Goal: Task Accomplishment & Management: Manage account settings

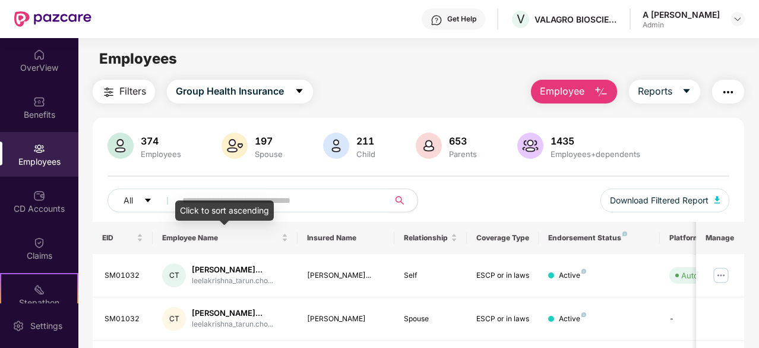
click at [271, 207] on div "Click to sort ascending" at bounding box center [224, 210] width 99 height 20
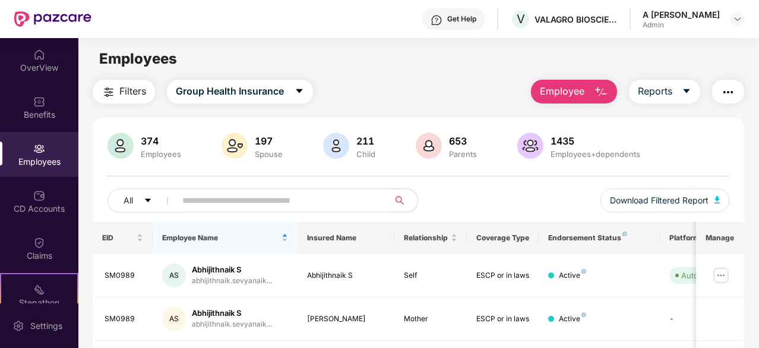
click at [301, 201] on input "text" at bounding box center [277, 200] width 191 height 18
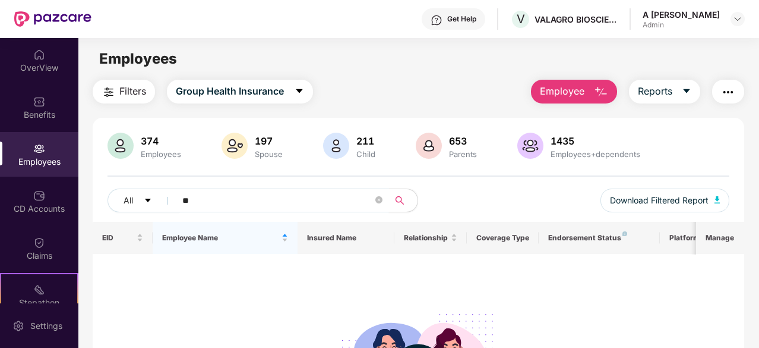
type input "*"
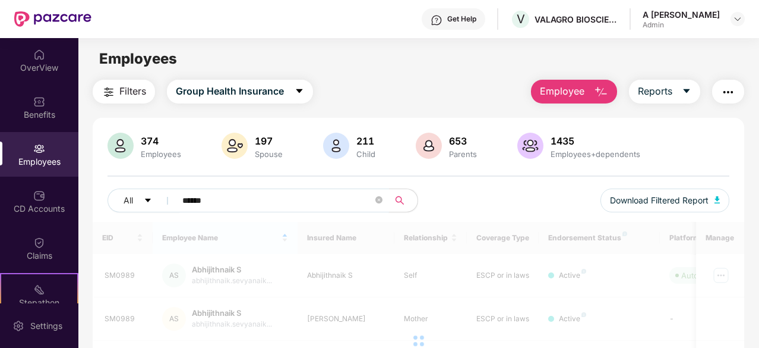
type input "******"
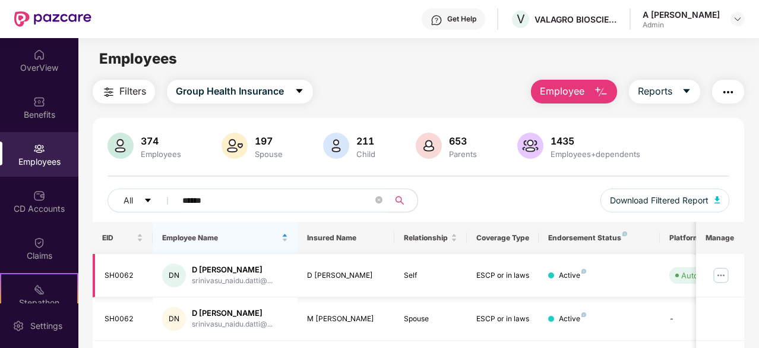
click at [717, 276] on img at bounding box center [721, 275] width 19 height 19
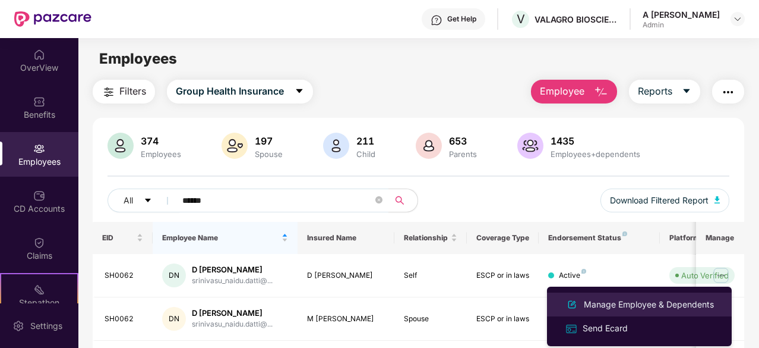
click at [677, 302] on div "Manage Employee & Dependents" at bounding box center [649, 304] width 135 height 13
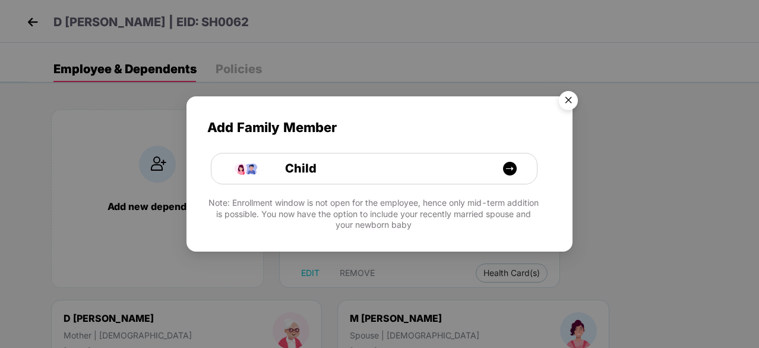
click at [565, 103] on img "Close" at bounding box center [568, 102] width 33 height 33
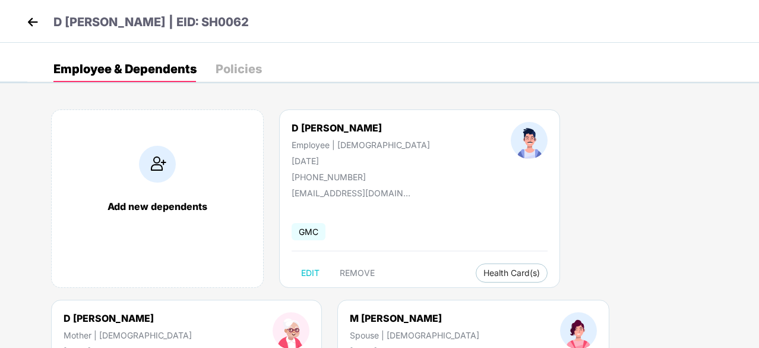
click at [641, 58] on div "Employee & Dependents Policies" at bounding box center [393, 69] width 732 height 26
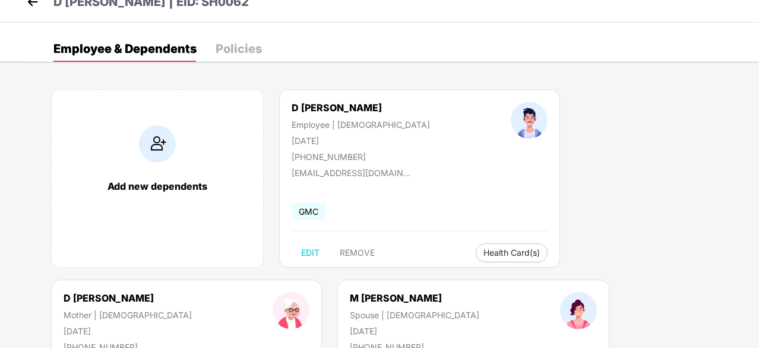
drag, startPoint x: 732, startPoint y: 64, endPoint x: 745, endPoint y: 106, distance: 44.0
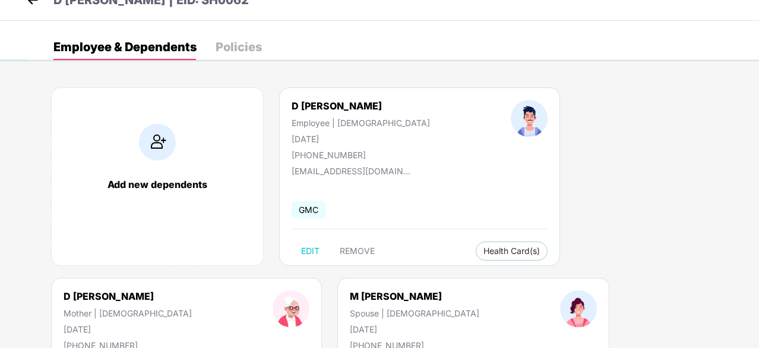
click at [484, 251] on span "Health Card(s)" at bounding box center [512, 251] width 56 height 6
click at [484, 250] on span "Health Card(s)" at bounding box center [512, 251] width 56 height 6
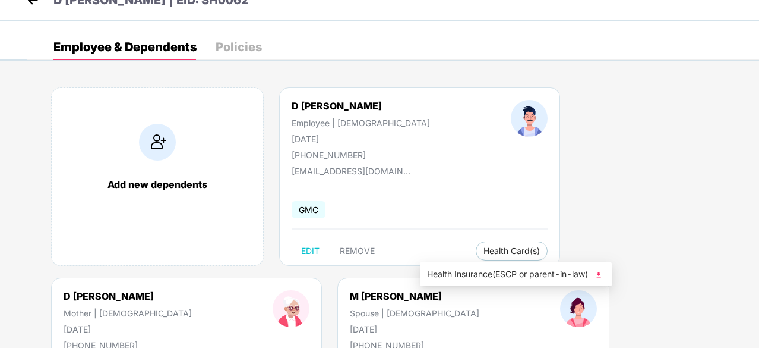
click at [475, 273] on span "Health Insurance(ESCP or parent-in-law)" at bounding box center [516, 273] width 178 height 13
